Goal: Task Accomplishment & Management: Manage account settings

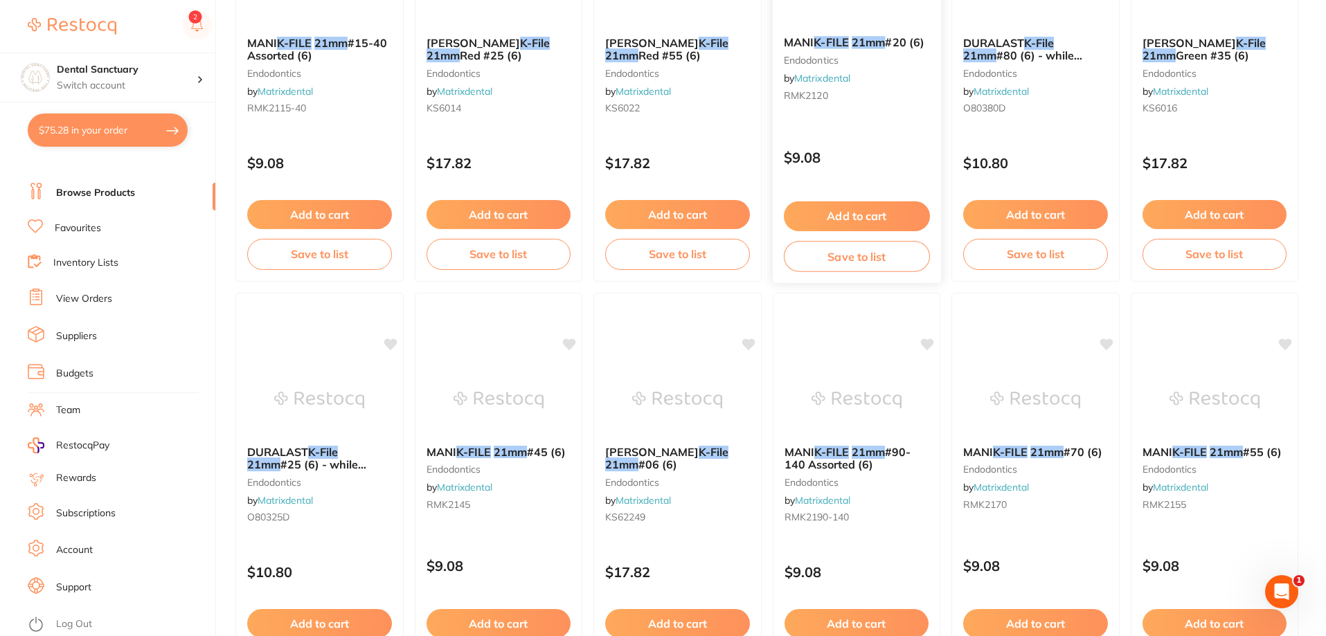
scroll to position [2264, 0]
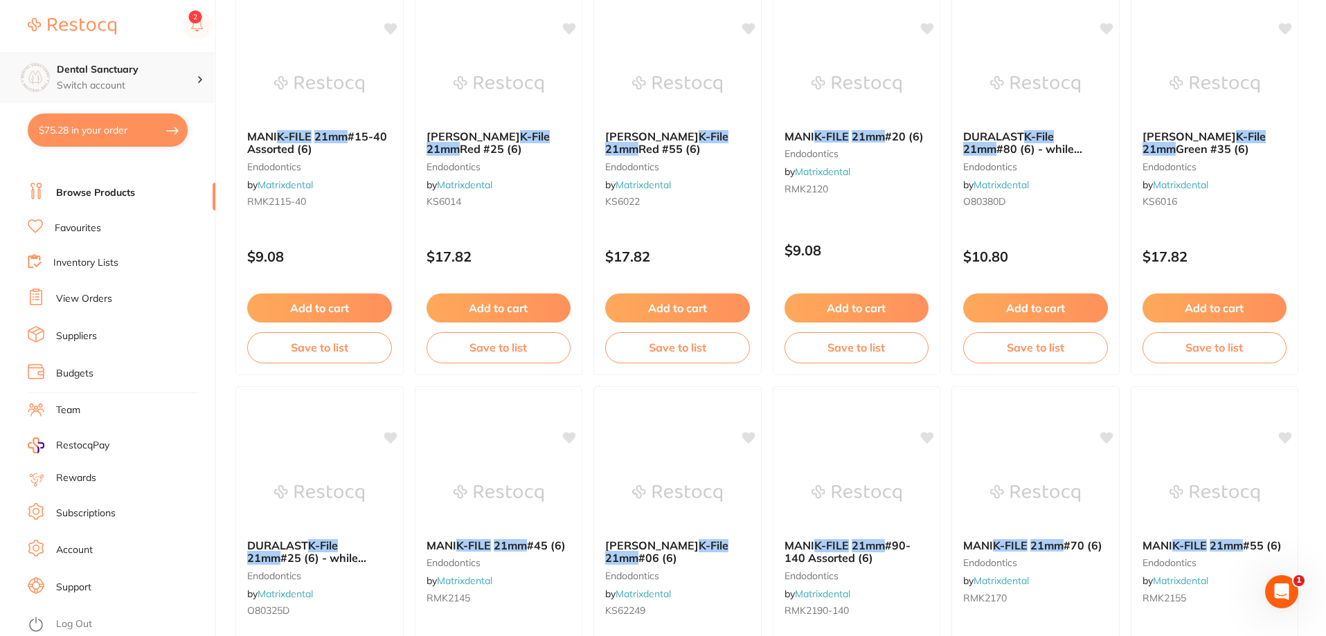
click at [163, 77] on div "Dental Sanctuary Switch account" at bounding box center [127, 77] width 140 height 29
click at [62, 20] on img at bounding box center [72, 26] width 89 height 17
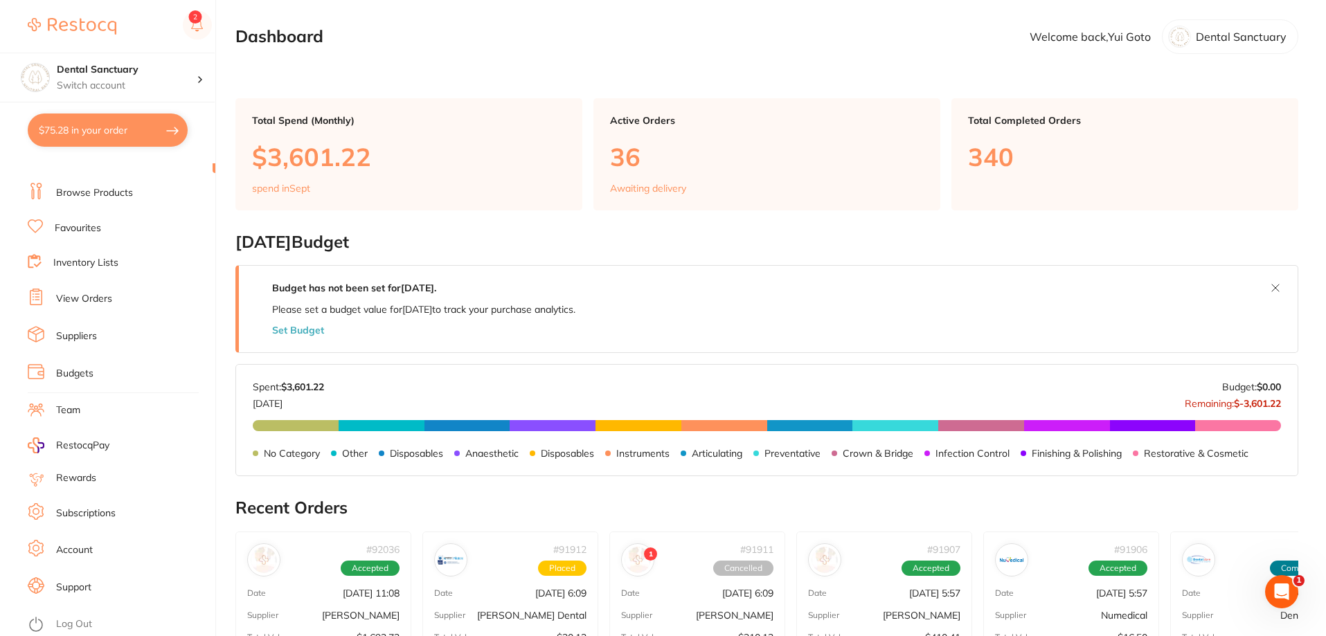
click at [309, 333] on button "Set Budget" at bounding box center [298, 330] width 52 height 11
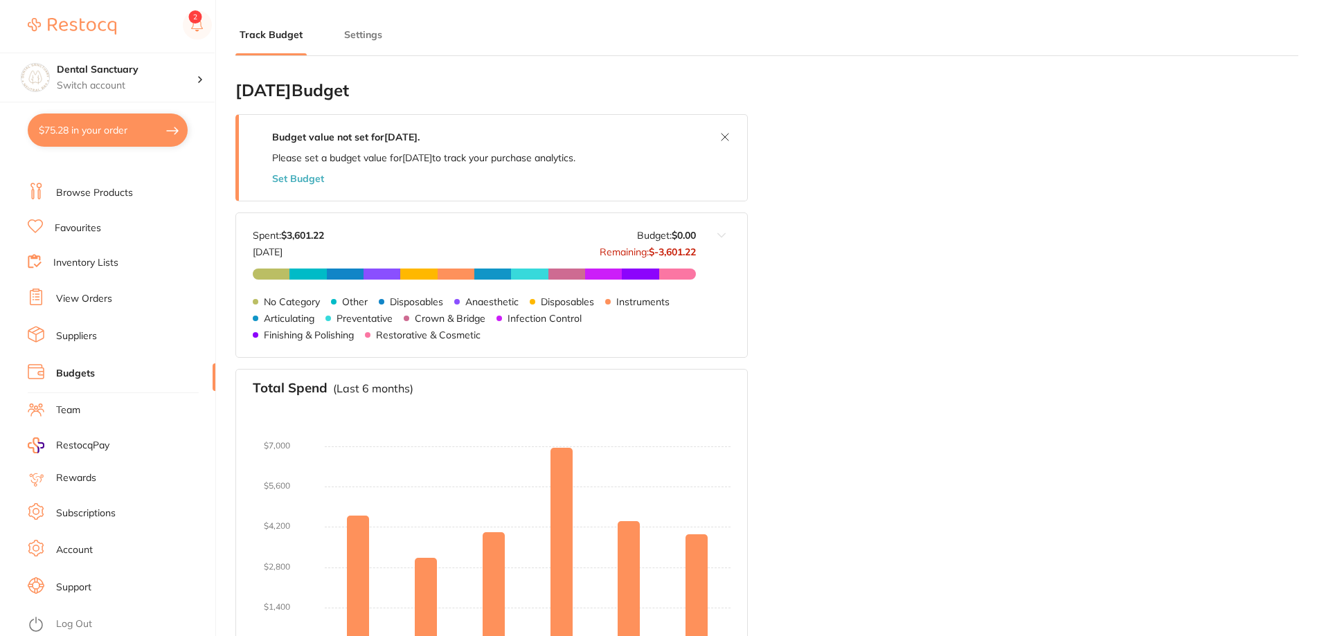
click at [301, 180] on button "Set Budget" at bounding box center [298, 178] width 52 height 11
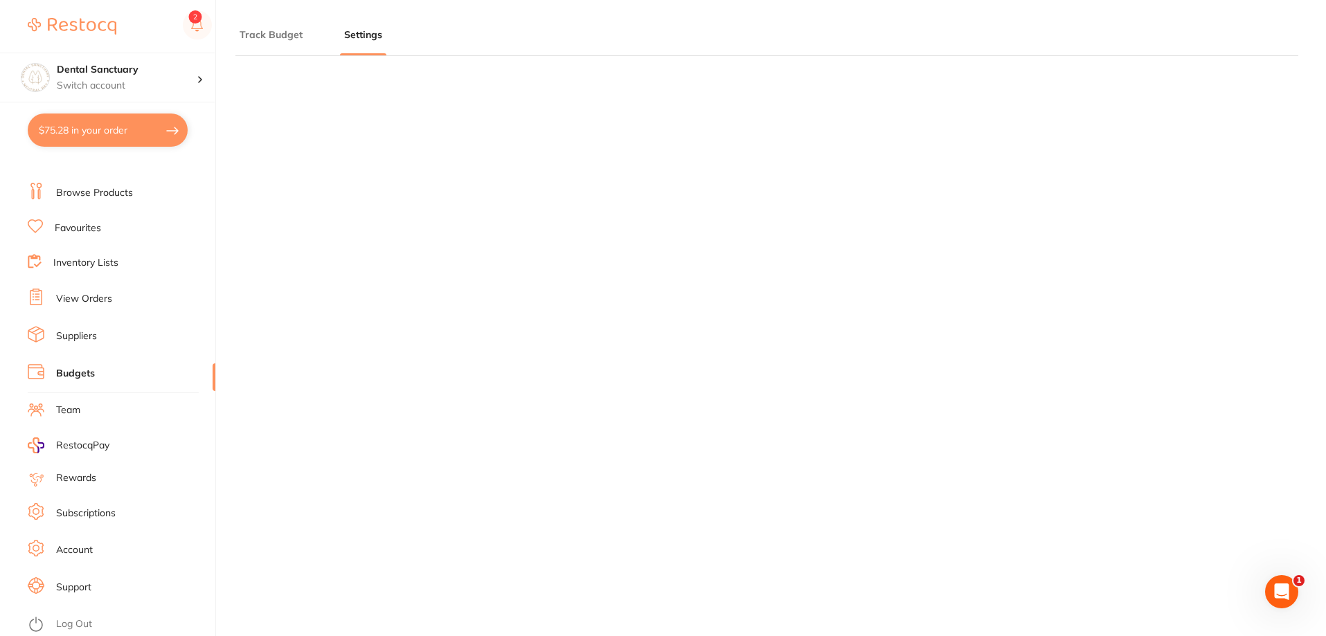
scroll to position [761, 0]
click at [68, 624] on link "Log Out" at bounding box center [74, 624] width 36 height 14
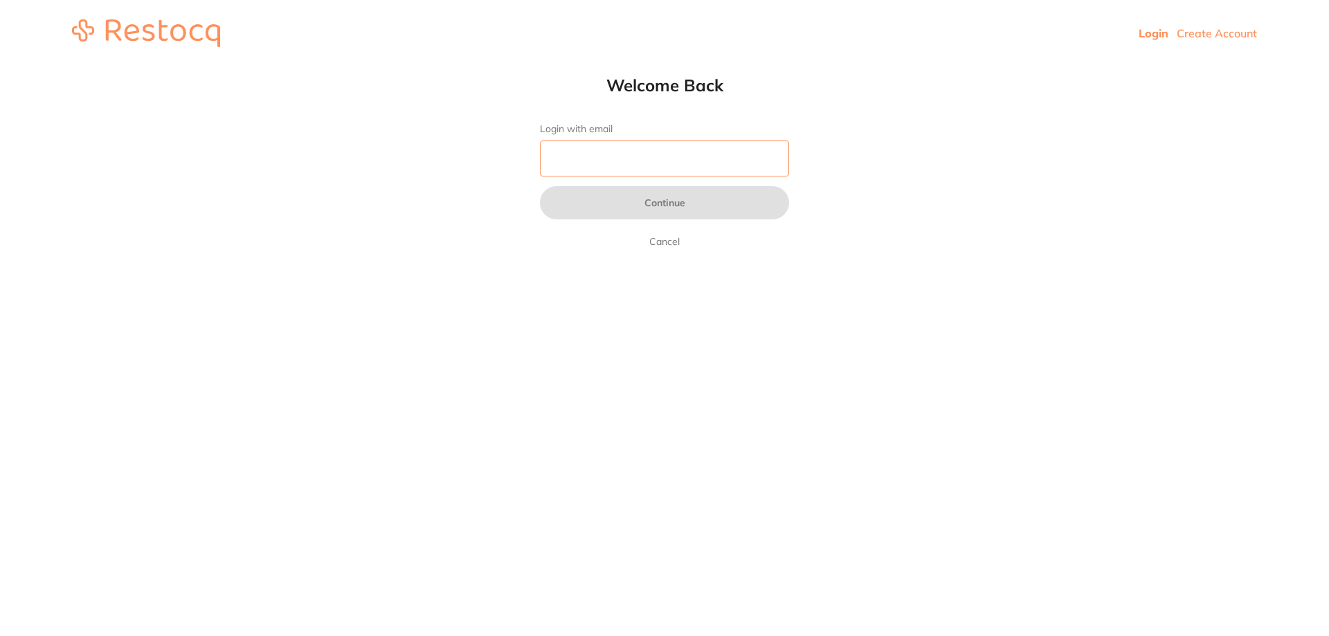
click at [641, 169] on input "Login with email" at bounding box center [664, 159] width 249 height 36
type input "info@dentalsanctuary.com.au"
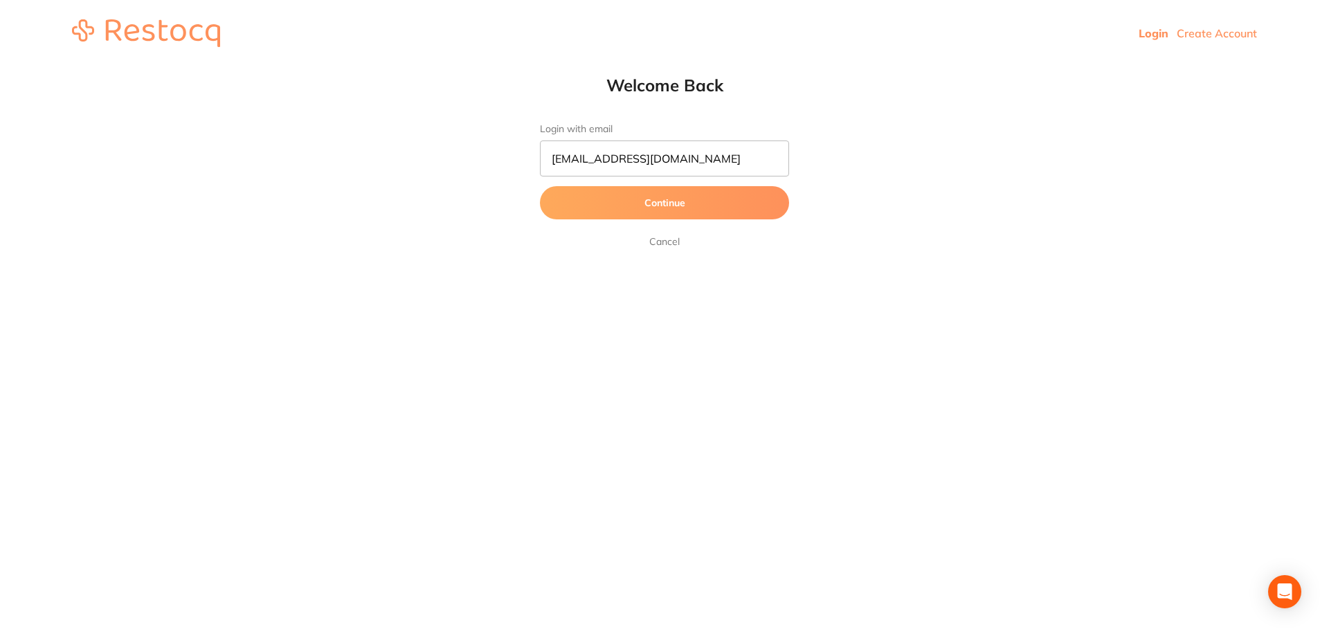
click at [642, 200] on button "Continue" at bounding box center [664, 202] width 249 height 33
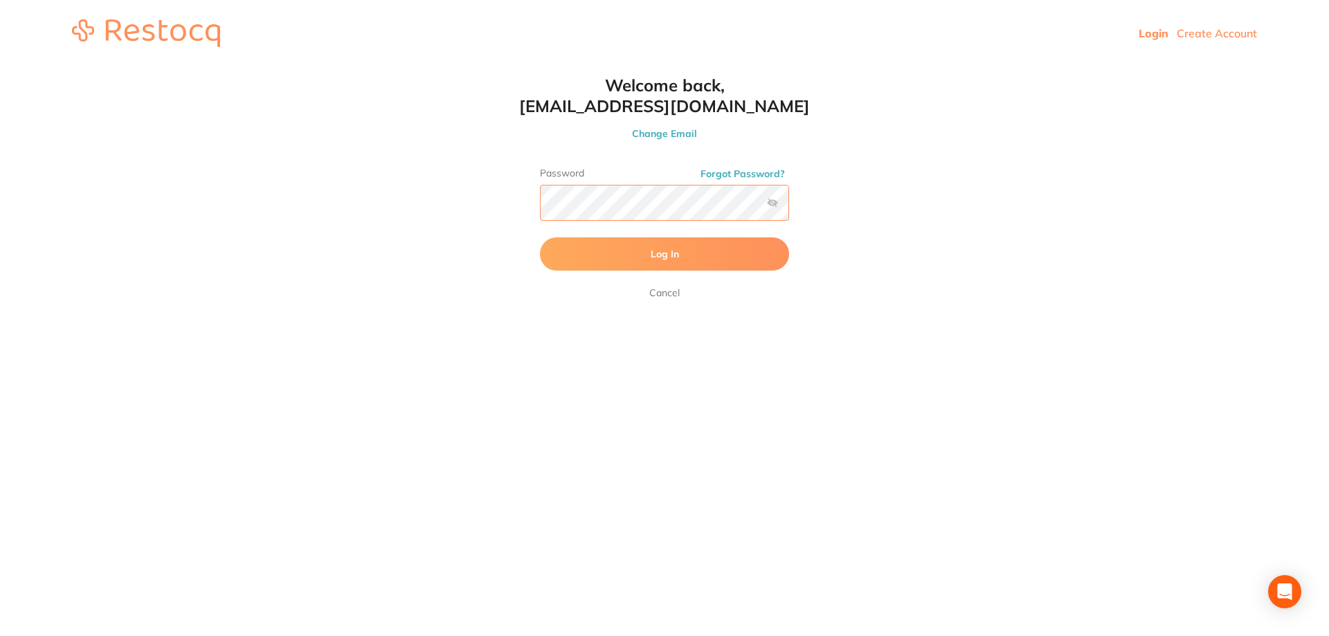
click at [540, 237] on button "Log In" at bounding box center [664, 253] width 249 height 33
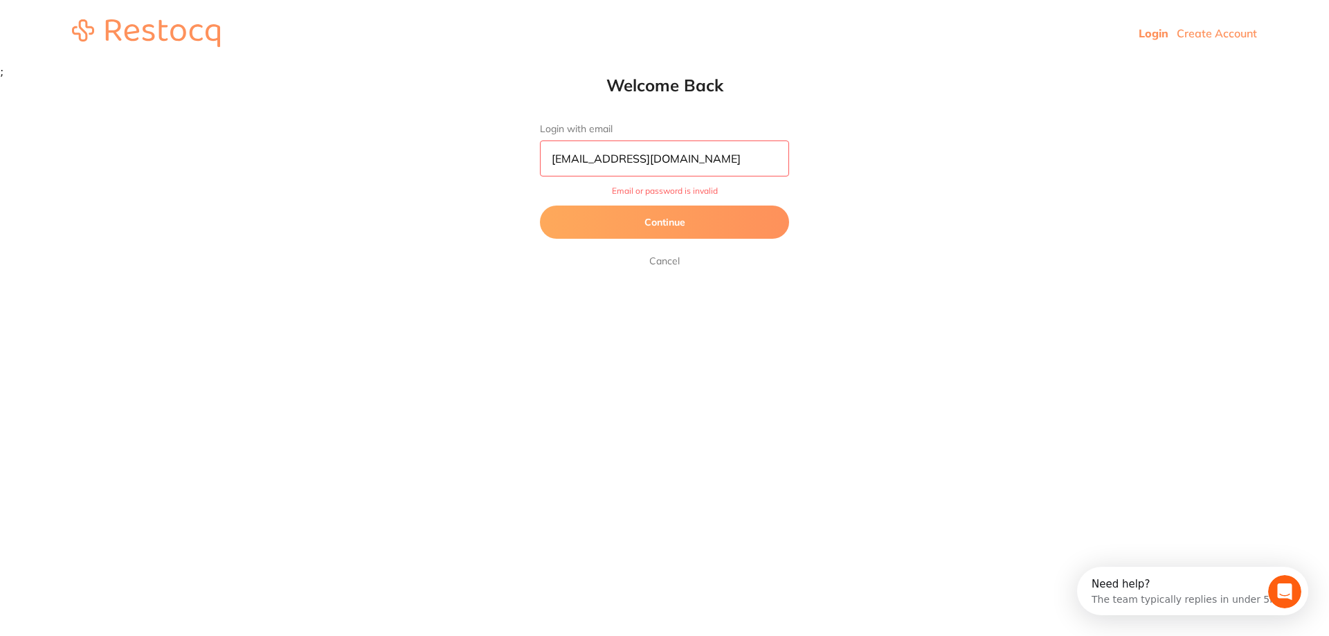
click at [676, 259] on link "Cancel" at bounding box center [665, 261] width 36 height 17
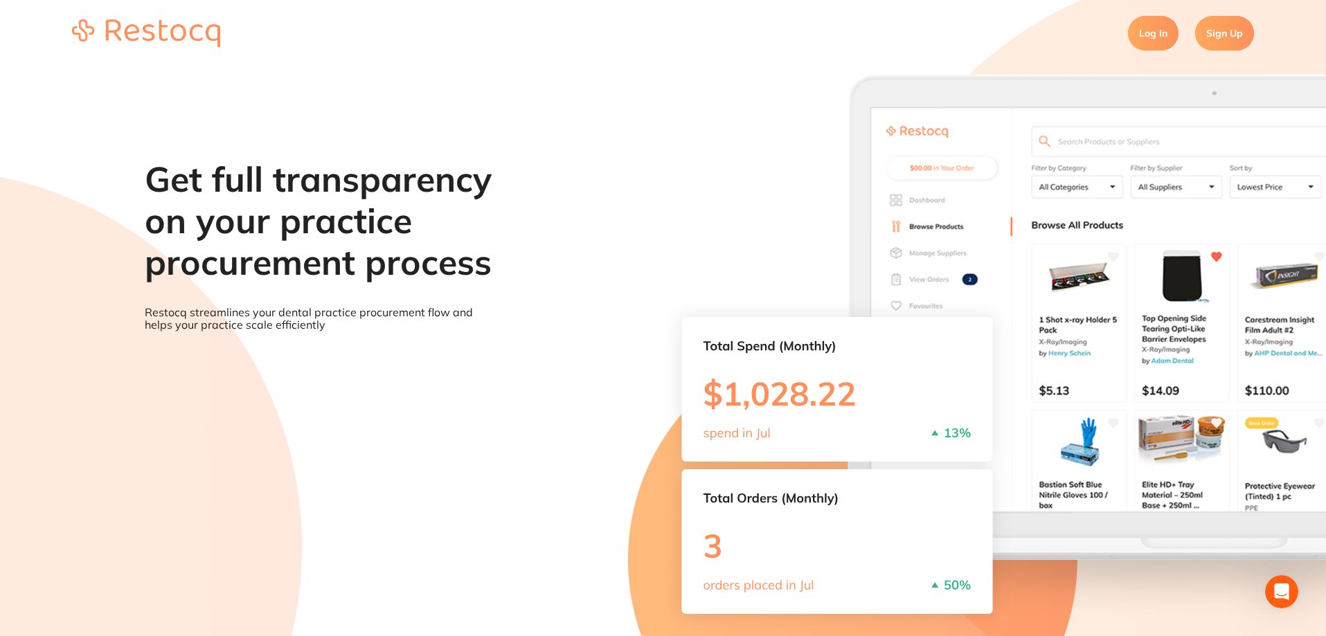
click at [1162, 24] on link "Log In" at bounding box center [1153, 33] width 51 height 35
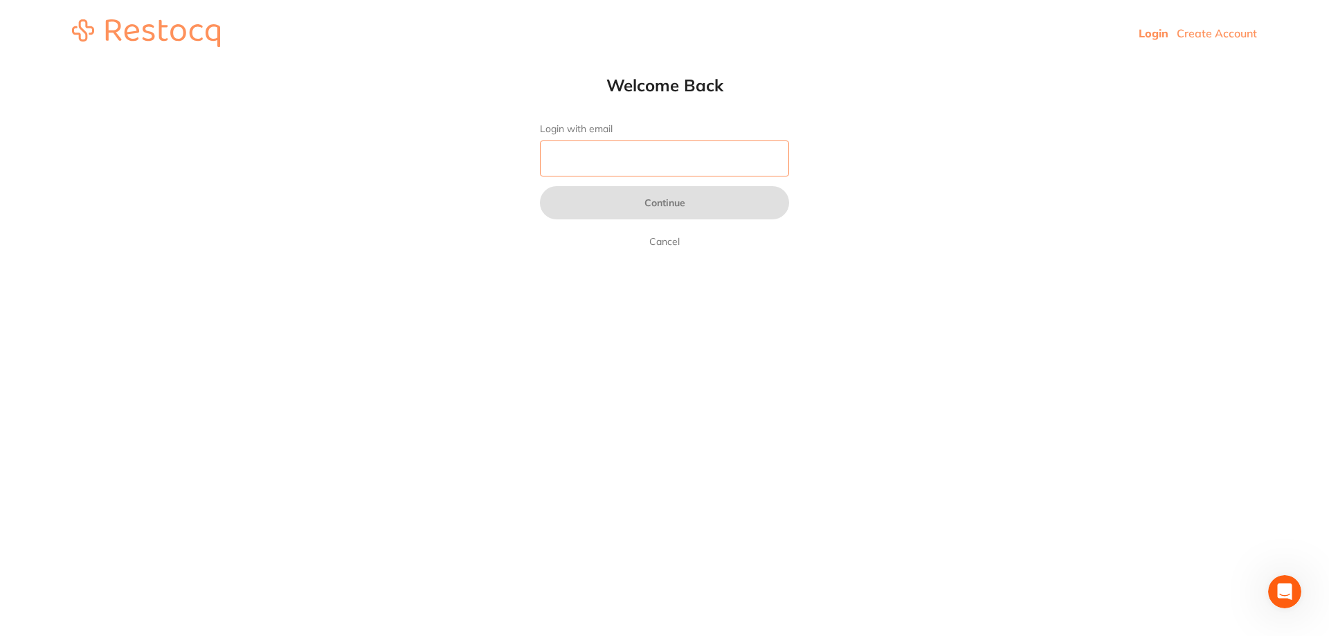
click at [676, 154] on input "Login with email" at bounding box center [664, 159] width 249 height 36
type input "info@dentalsanctuary.com.au"
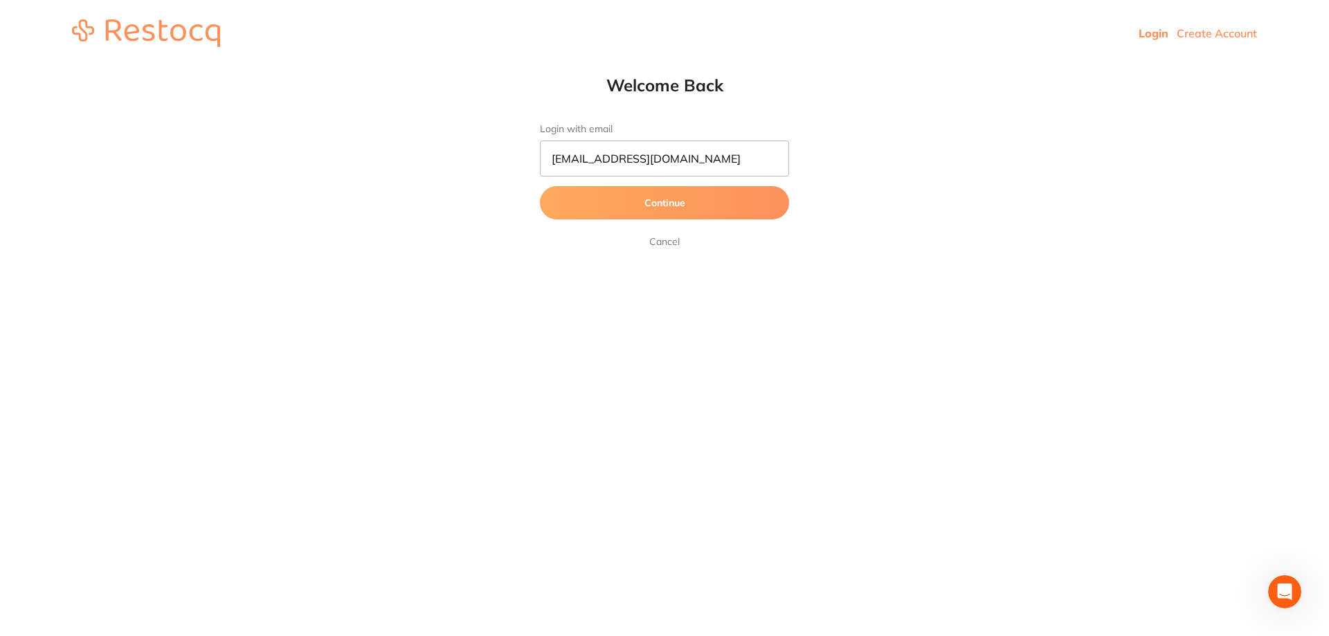
click at [629, 204] on button "Continue" at bounding box center [664, 202] width 249 height 33
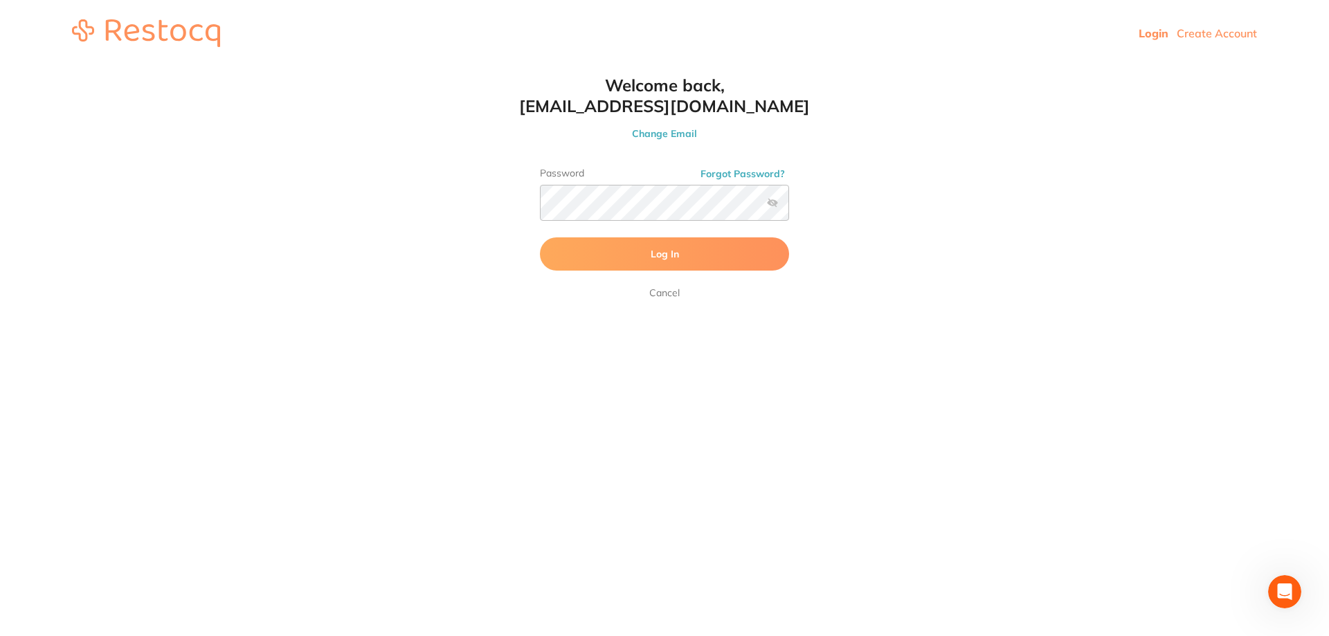
click at [773, 205] on label at bounding box center [772, 202] width 11 height 11
click at [789, 207] on input "checkbox" at bounding box center [789, 207] width 0 height 0
click at [741, 253] on button "Log In" at bounding box center [664, 253] width 249 height 33
